Goal: Information Seeking & Learning: Find specific fact

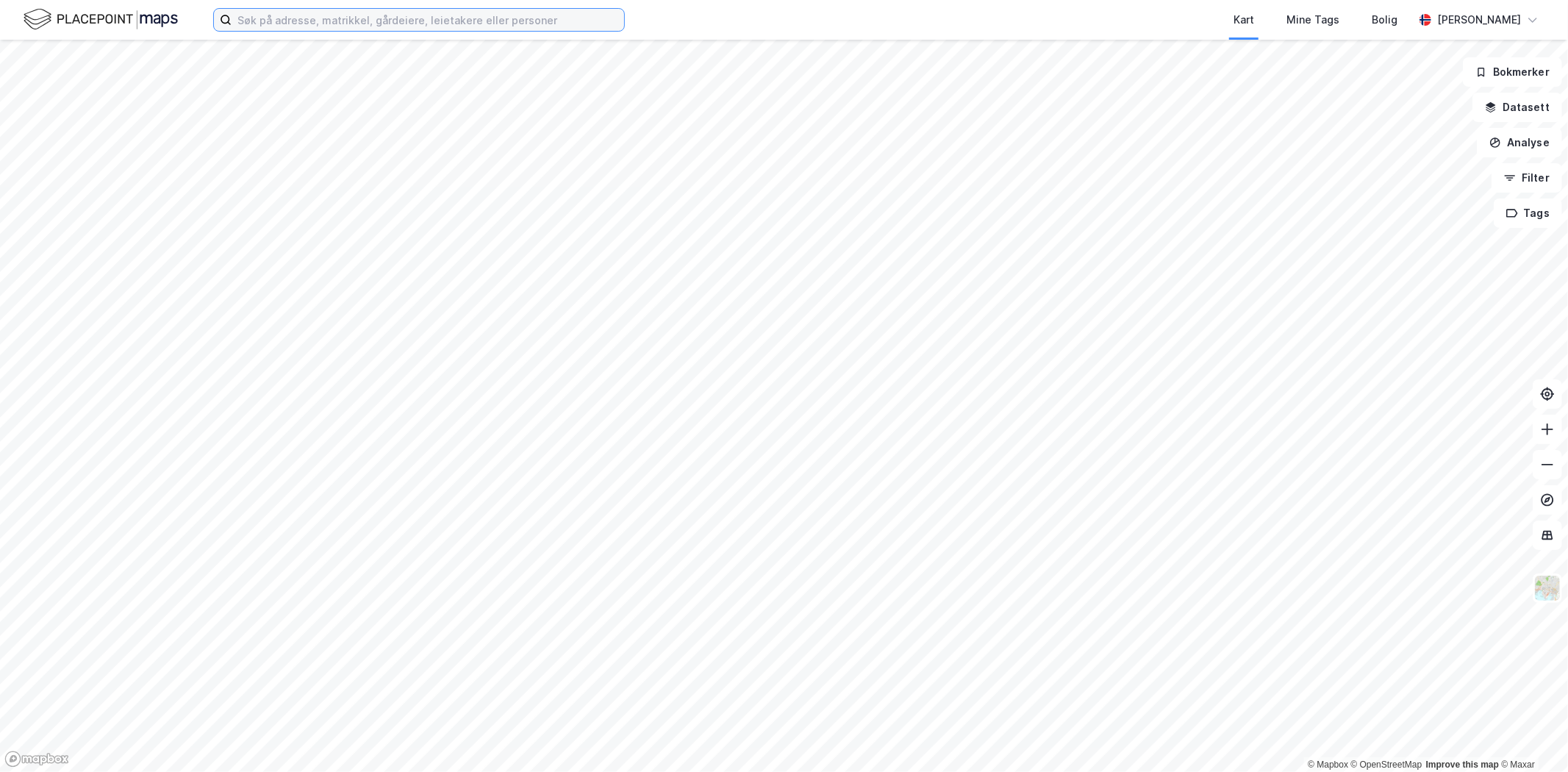
click at [373, 23] on input at bounding box center [428, 20] width 393 height 22
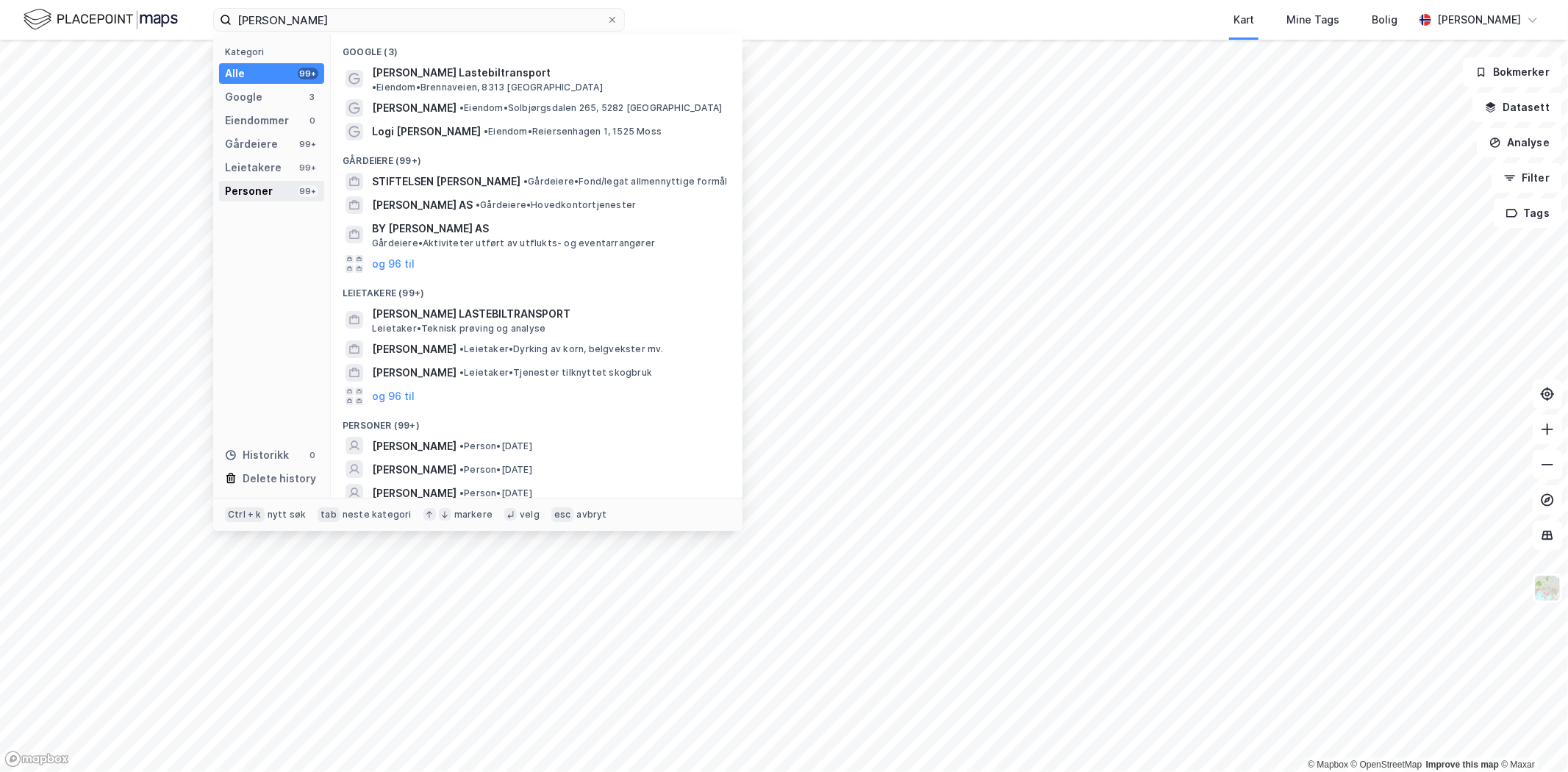
click at [287, 190] on div "Personer 99+" at bounding box center [271, 191] width 105 height 20
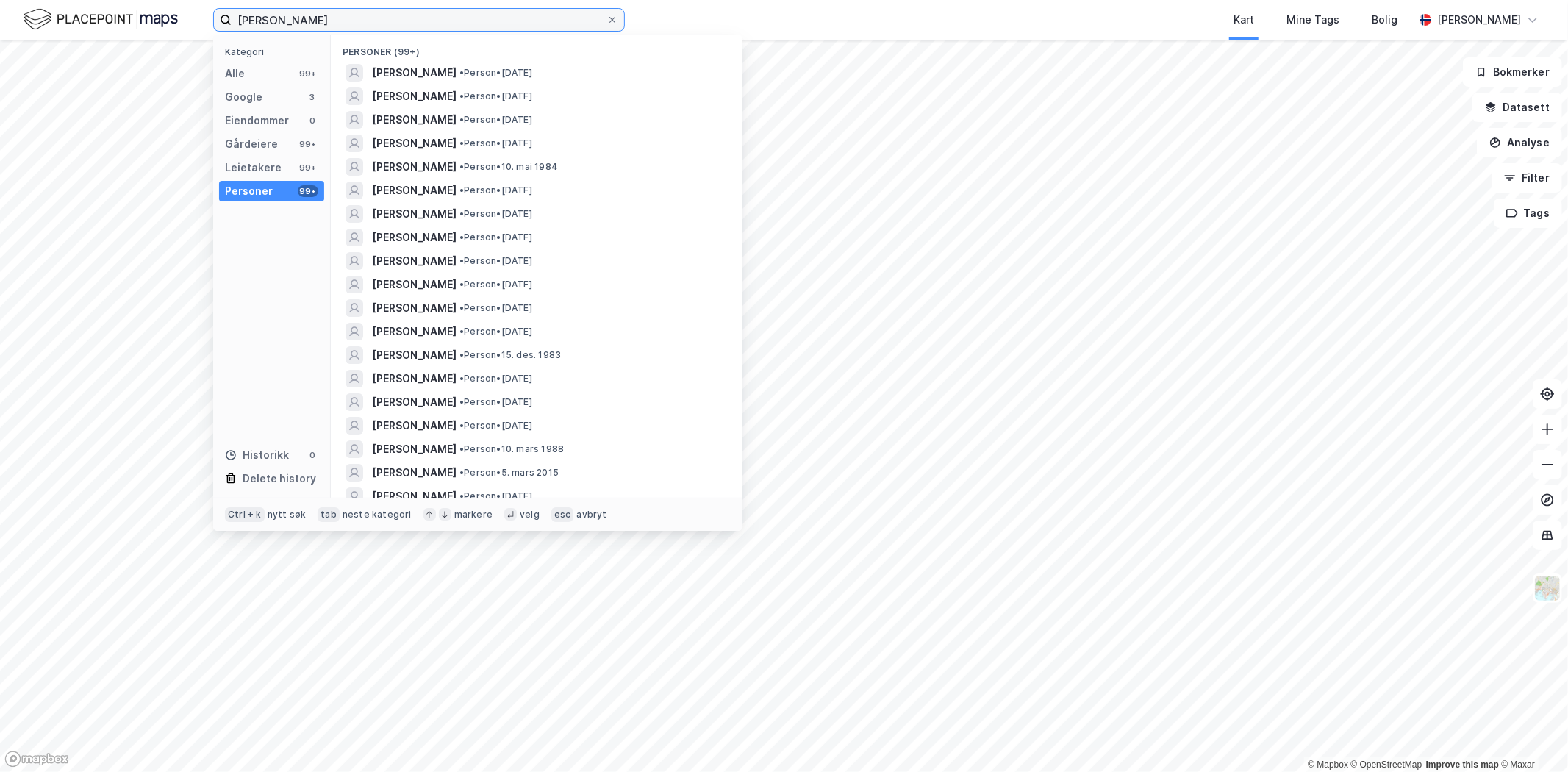
click at [324, 20] on input "[PERSON_NAME]" at bounding box center [419, 20] width 375 height 22
click at [267, 17] on input "[PERSON_NAME]" at bounding box center [419, 20] width 375 height 22
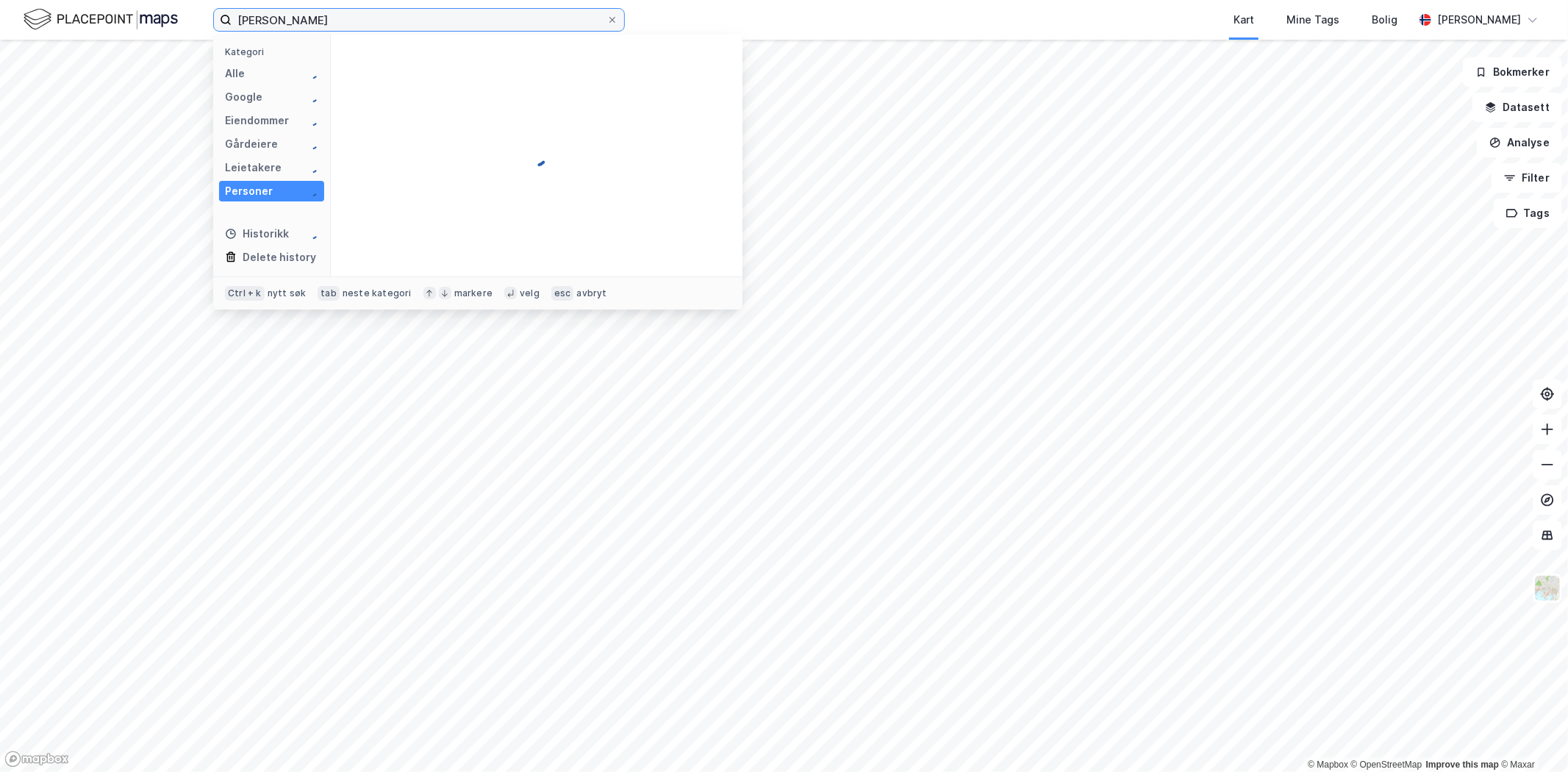
type input "[PERSON_NAME]"
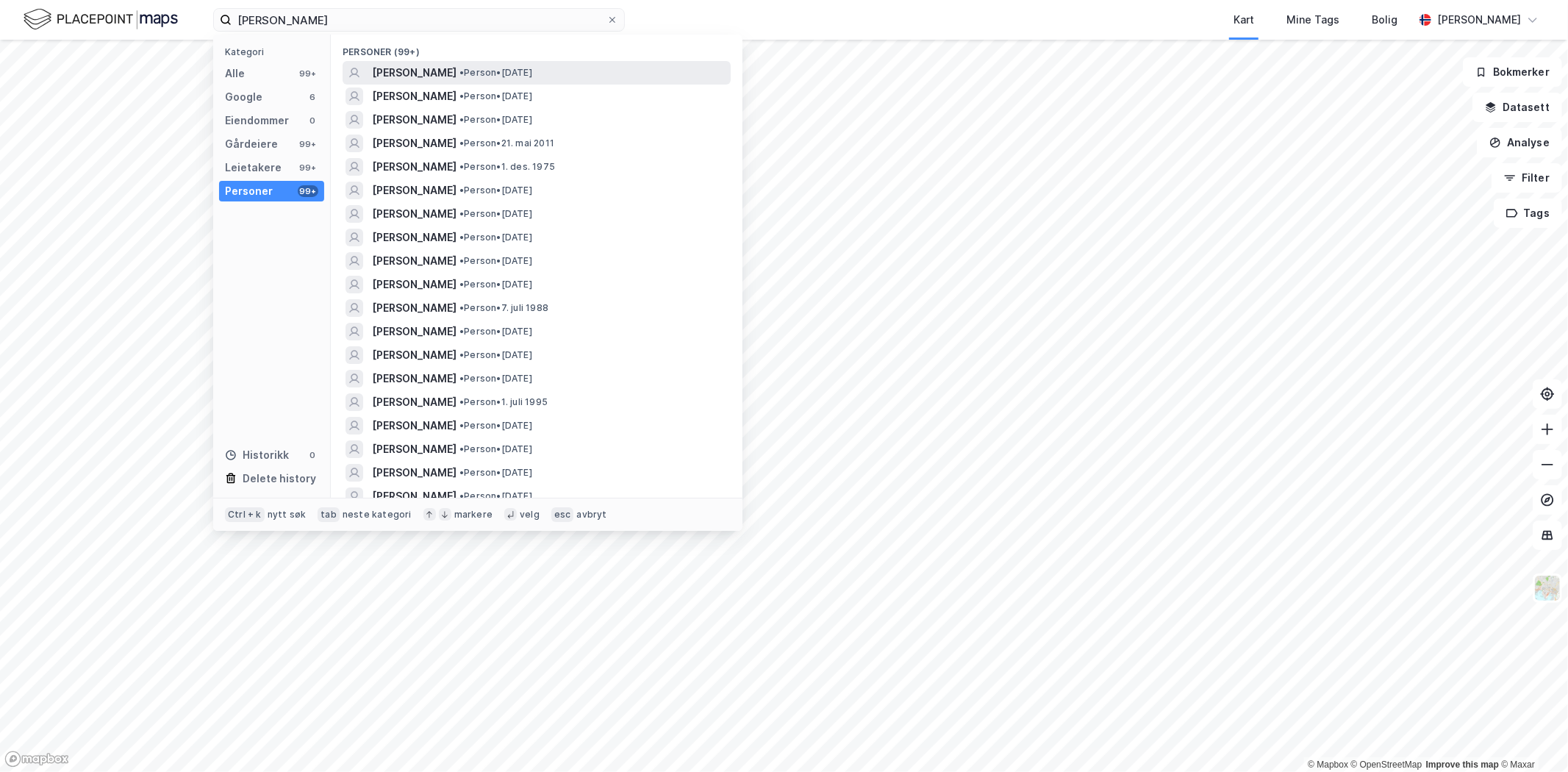
click at [423, 67] on span "[PERSON_NAME]" at bounding box center [415, 72] width 85 height 17
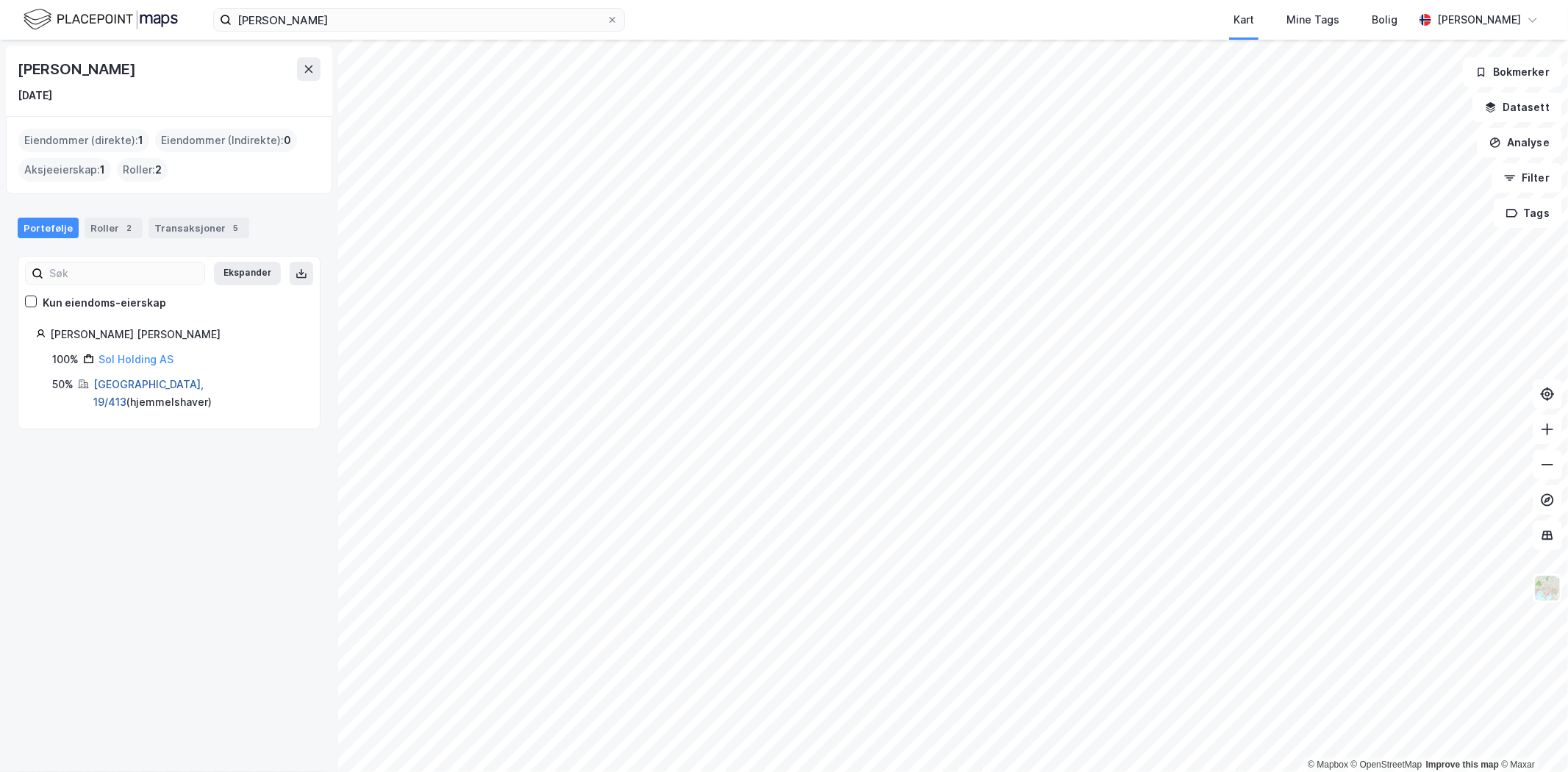
click at [127, 390] on link "[GEOGRAPHIC_DATA], 19/413" at bounding box center [148, 393] width 110 height 30
